Goal: Information Seeking & Learning: Check status

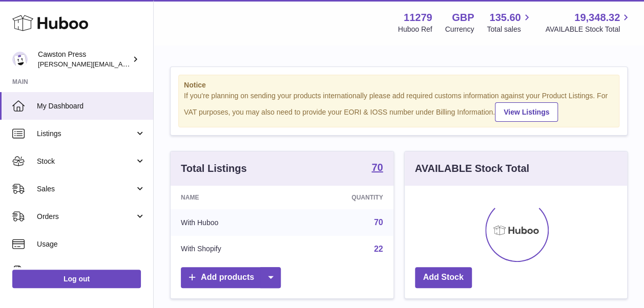
scroll to position [160, 226]
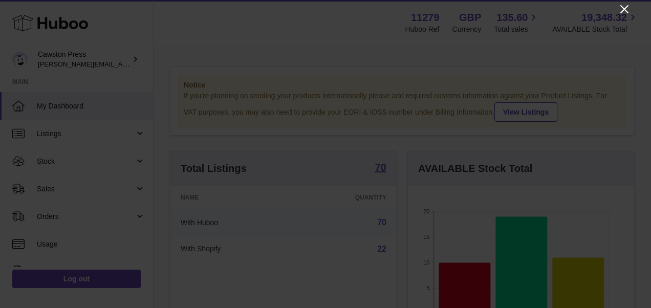
click at [622, 9] on icon "Close" at bounding box center [624, 9] width 12 height 12
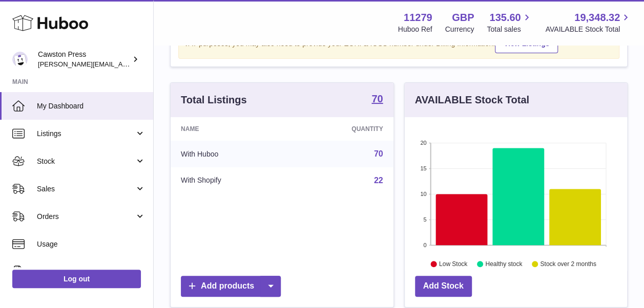
scroll to position [154, 0]
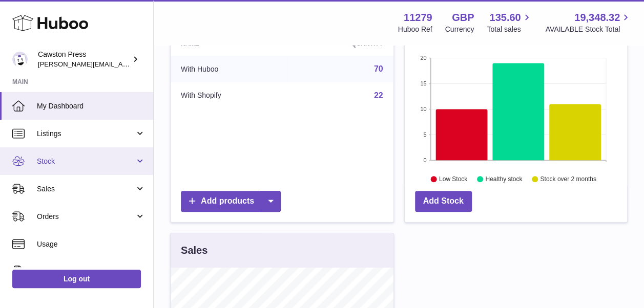
click at [90, 160] on span "Stock" at bounding box center [86, 162] width 98 height 10
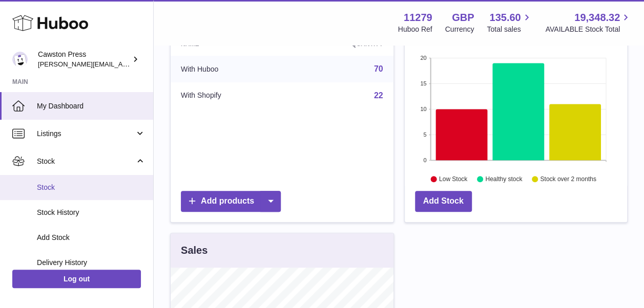
click at [55, 186] on span "Stock" at bounding box center [91, 188] width 109 height 10
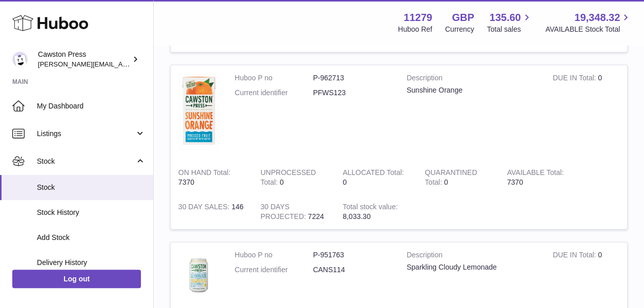
scroll to position [1126, 0]
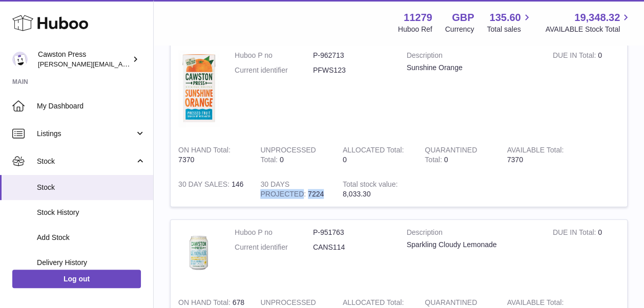
drag, startPoint x: 307, startPoint y: 186, endPoint x: 339, endPoint y: 185, distance: 31.8
click at [339, 185] on tr "Huboo P no P-962713 Current identifier PFWS123 Description Sunshine Orange DUE …" at bounding box center [398, 124] width 457 height 165
drag, startPoint x: 339, startPoint y: 185, endPoint x: 409, endPoint y: 185, distance: 69.6
click at [409, 185] on td "Total stock value 8,033.30" at bounding box center [376, 189] width 82 height 35
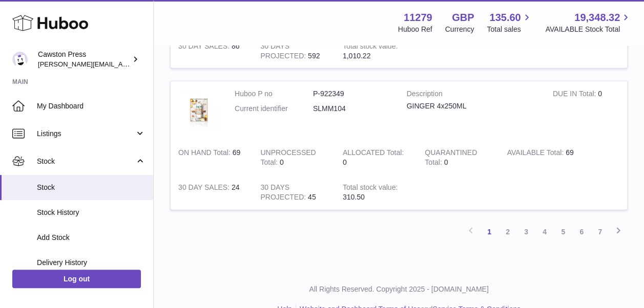
scroll to position [1434, 0]
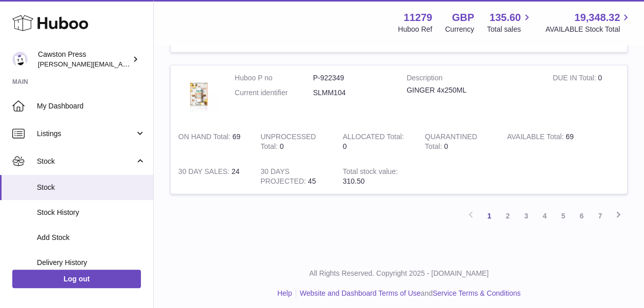
drag, startPoint x: 233, startPoint y: 173, endPoint x: 293, endPoint y: 160, distance: 61.3
click at [293, 160] on tr "Huboo P no P-922349 Current identifier SLMM104 Description GINGER 4x250ML DUE I…" at bounding box center [398, 129] width 457 height 129
click at [504, 214] on link "2" at bounding box center [507, 216] width 18 height 18
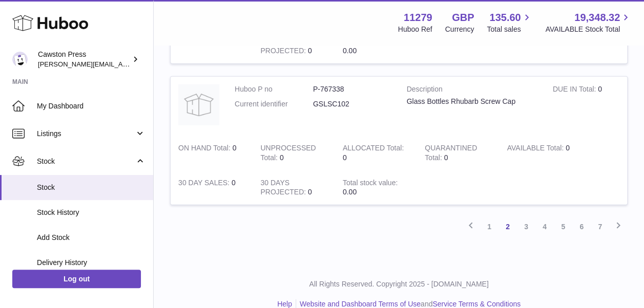
scroll to position [1403, 0]
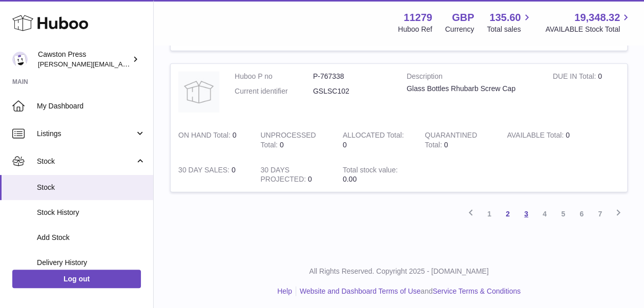
click at [528, 212] on link "3" at bounding box center [526, 214] width 18 height 18
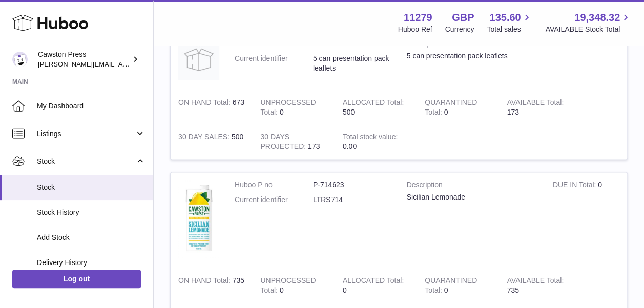
scroll to position [814, 0]
